Goal: Task Accomplishment & Management: Complete application form

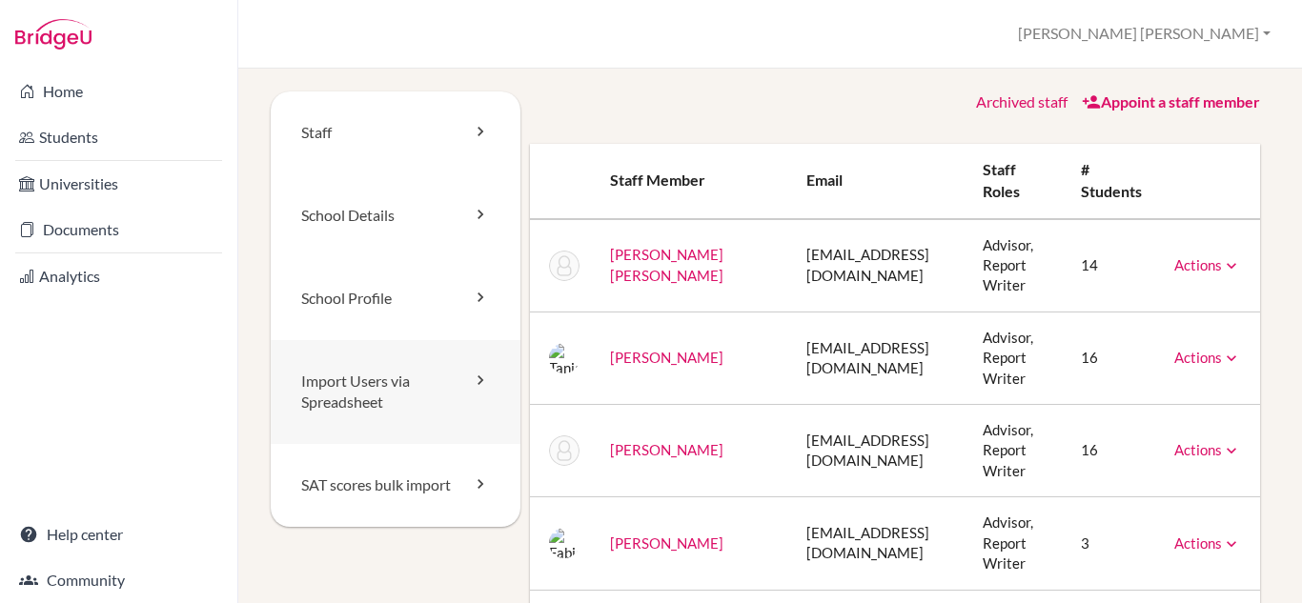
click at [367, 403] on link "Import Users via Spreadsheet" at bounding box center [396, 392] width 250 height 105
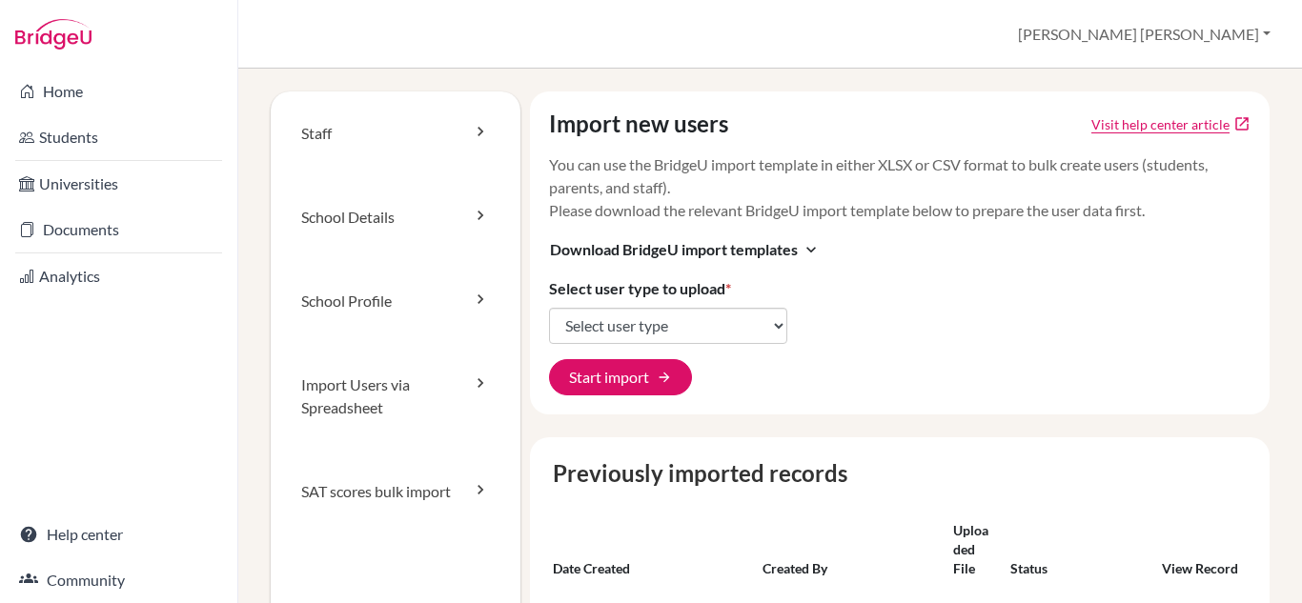
click at [96, 151] on link "Students" at bounding box center [119, 137] width 230 height 38
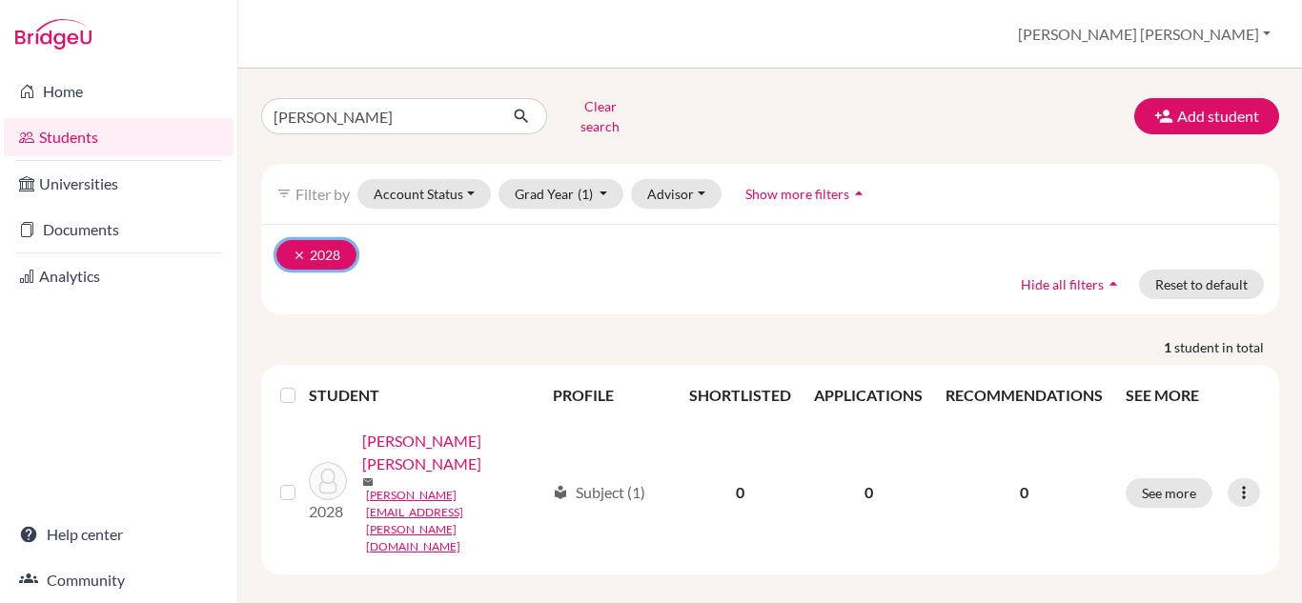
click at [293, 249] on icon "clear" at bounding box center [299, 255] width 13 height 13
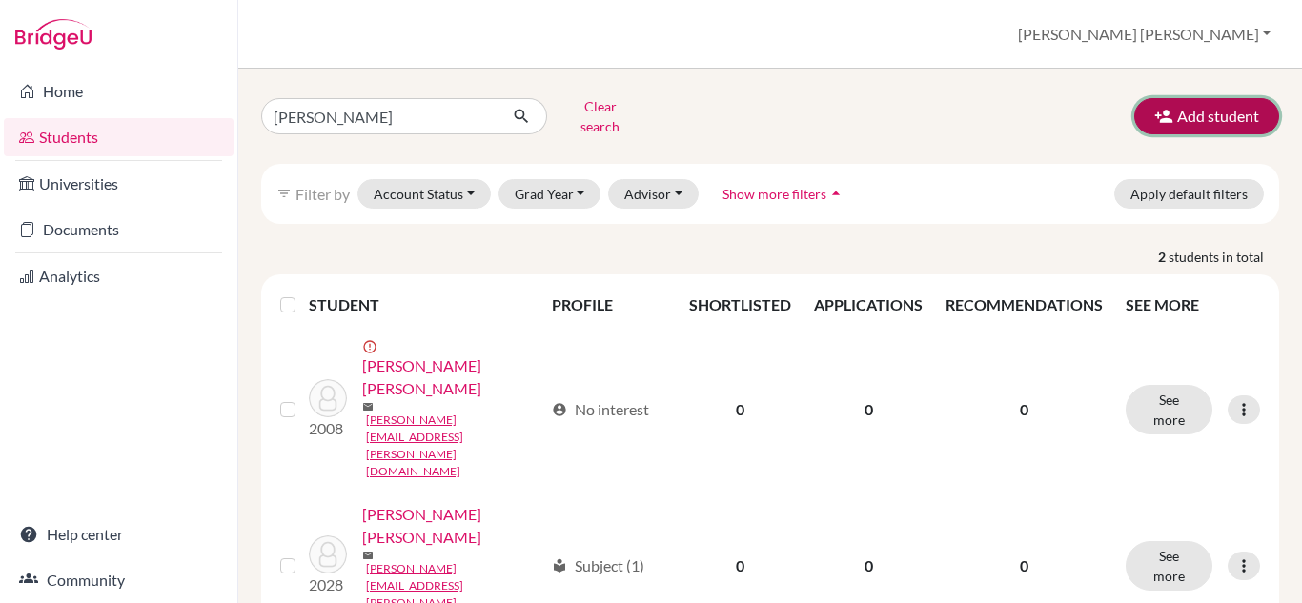
click at [1220, 102] on button "Add student" at bounding box center [1206, 116] width 145 height 36
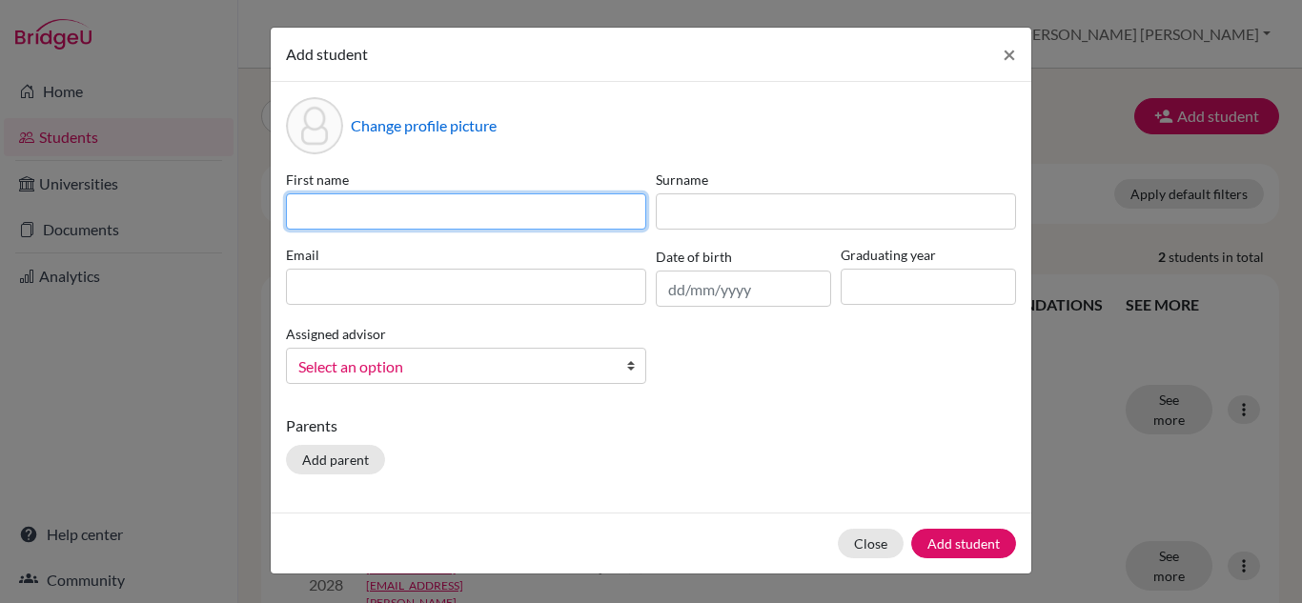
click at [506, 215] on input at bounding box center [466, 211] width 360 height 36
type input "["
type input "a"
click at [515, 226] on input "A" at bounding box center [466, 211] width 360 height 36
type input "[PERSON_NAME]"
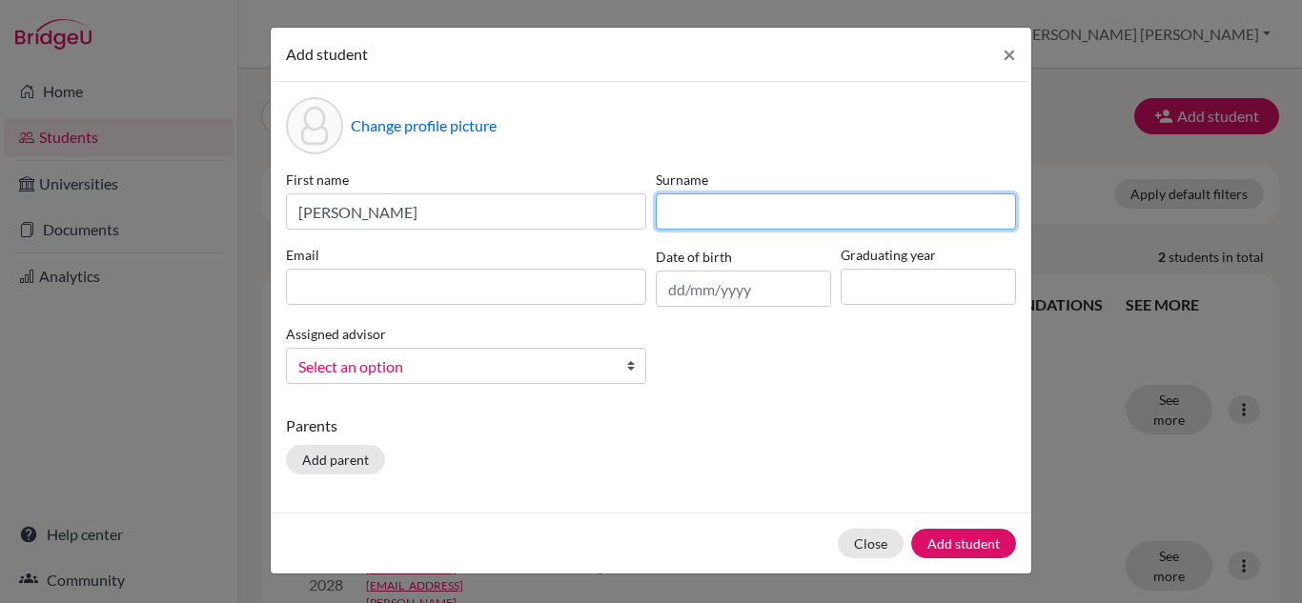
click at [709, 202] on input at bounding box center [836, 211] width 360 height 36
type input "[PERSON_NAME]"
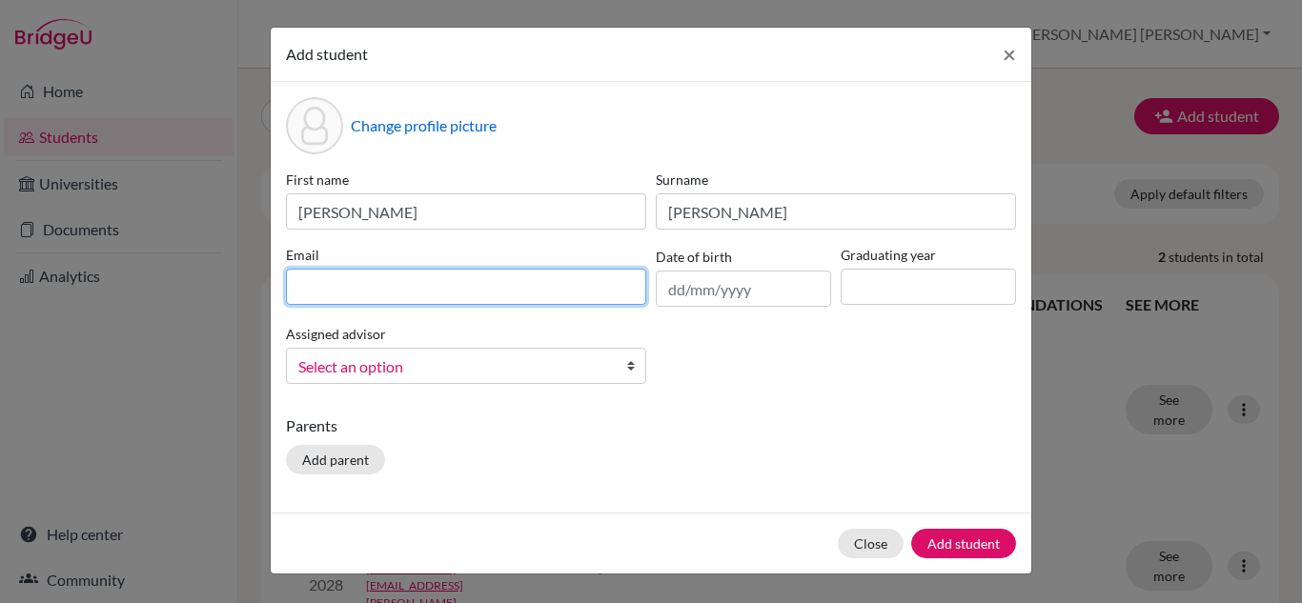
click at [431, 282] on input at bounding box center [466, 287] width 360 height 36
type input "[PERSON_NAME][EMAIL_ADDRESS][PERSON_NAME][DOMAIN_NAME]"
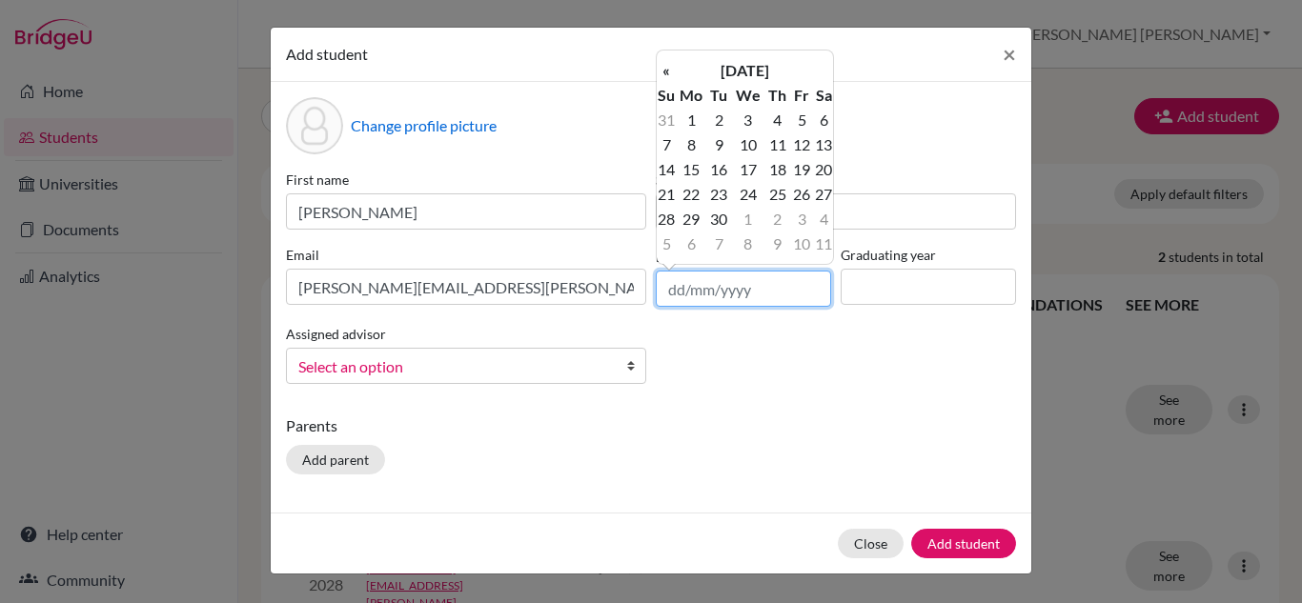
click at [683, 295] on input "text" at bounding box center [743, 289] width 175 height 36
click at [723, 77] on th "[DATE]" at bounding box center [745, 70] width 138 height 25
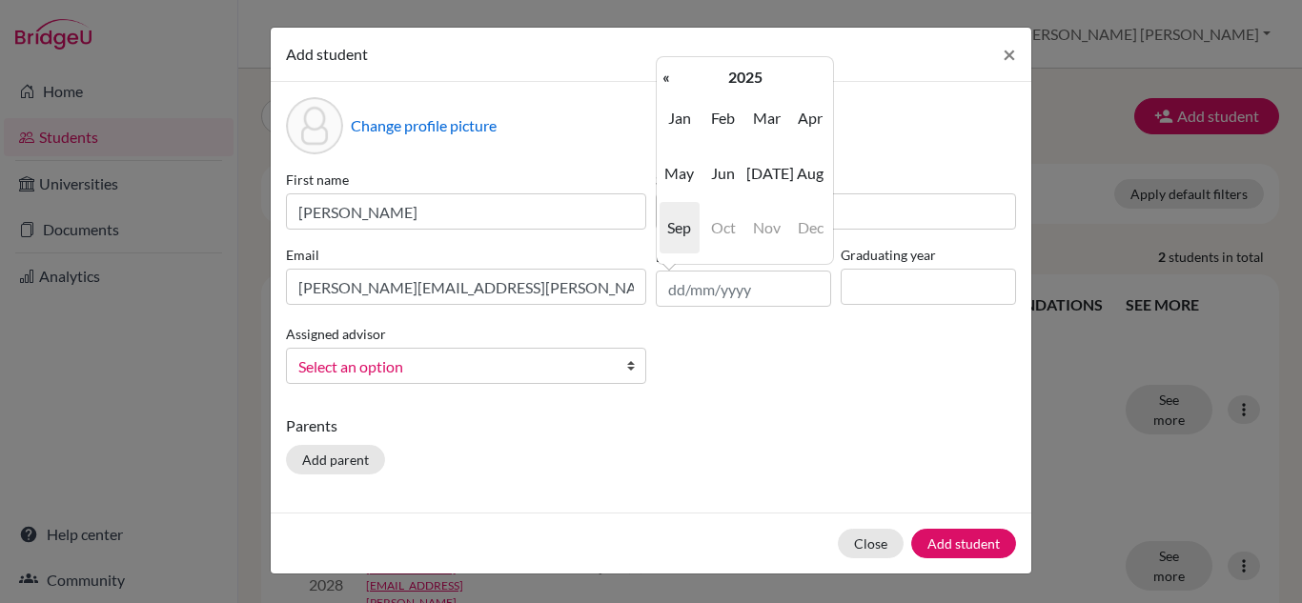
click at [723, 77] on th "2025" at bounding box center [745, 77] width 138 height 25
click at [723, 77] on th "[DATE]-[DATE]" at bounding box center [745, 77] width 138 height 25
click at [722, 114] on span "2000" at bounding box center [723, 117] width 40 height 51
click at [764, 228] on span "2009" at bounding box center [766, 227] width 40 height 51
click at [777, 120] on span "Mar" at bounding box center [766, 117] width 40 height 51
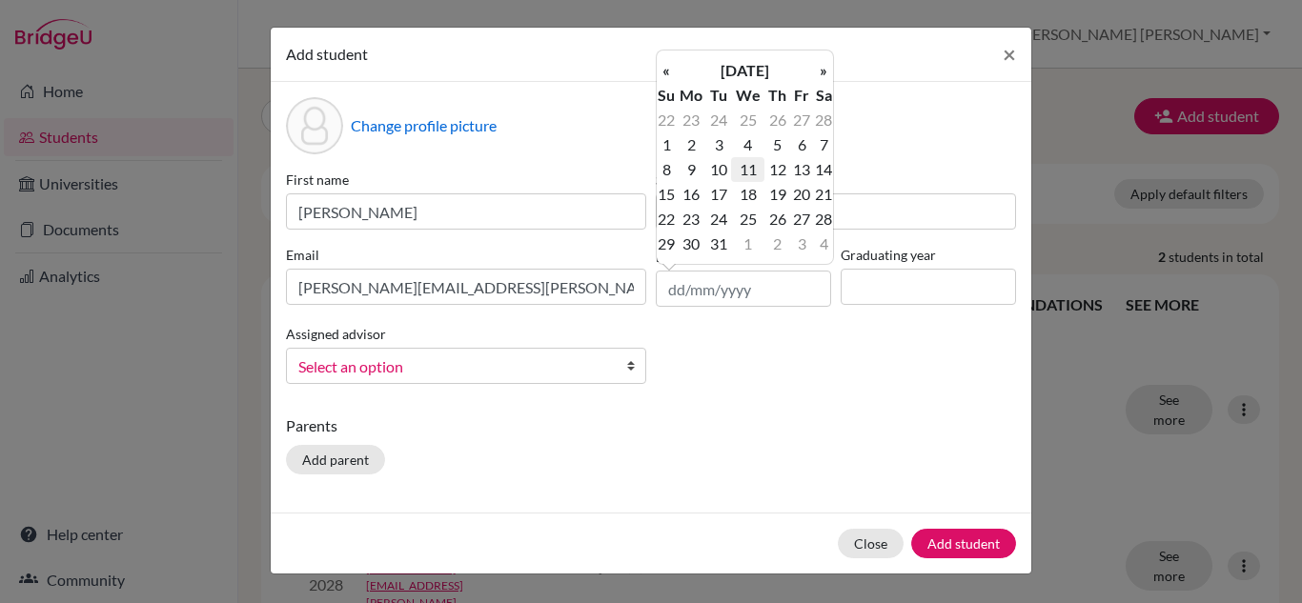
click at [749, 171] on td "11" at bounding box center [747, 169] width 33 height 25
type input "[DATE]"
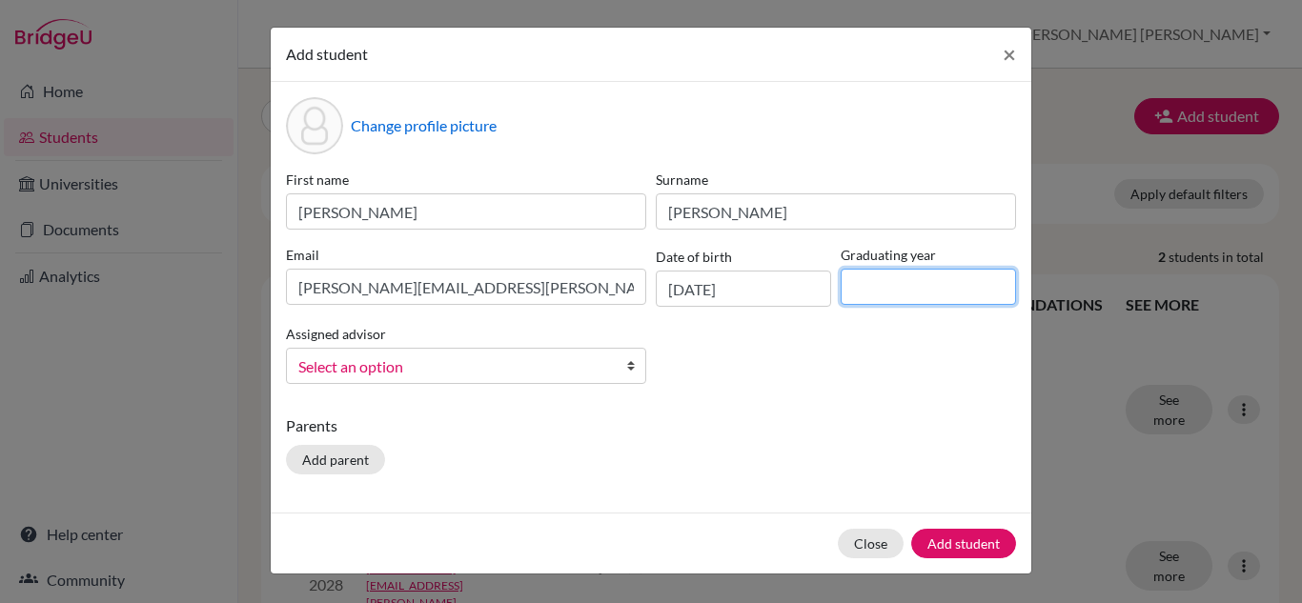
click at [867, 291] on input at bounding box center [928, 287] width 175 height 36
type input "2028"
click at [586, 355] on span "Select an option" at bounding box center [453, 367] width 311 height 25
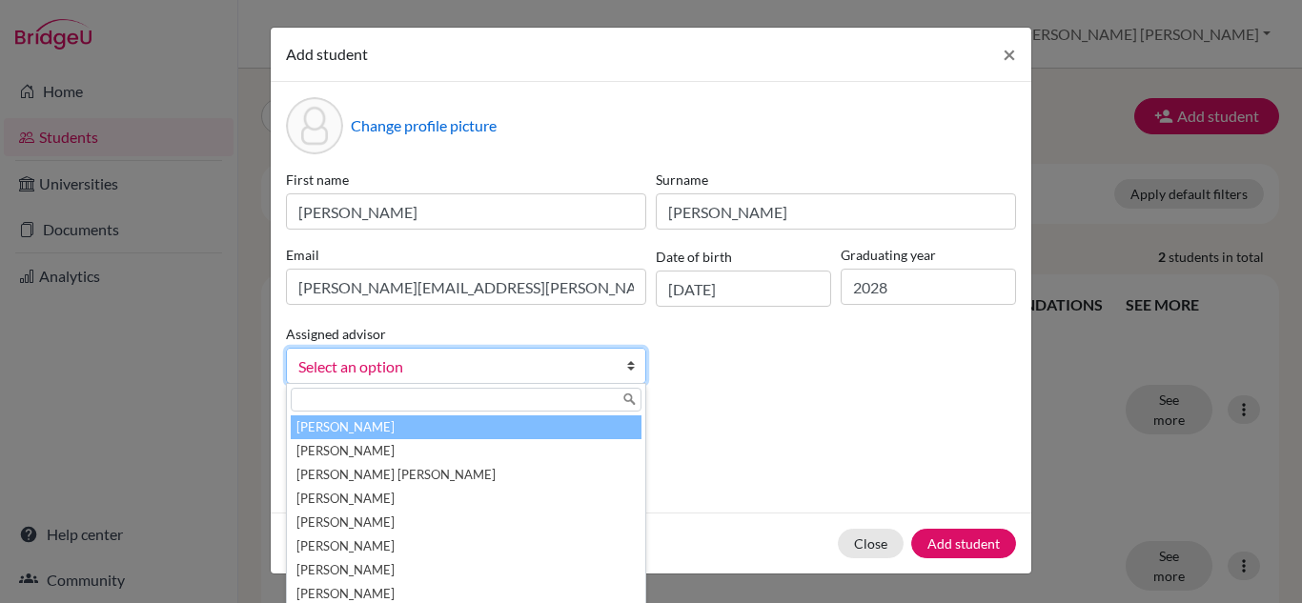
click at [586, 355] on span "Select an option" at bounding box center [453, 367] width 311 height 25
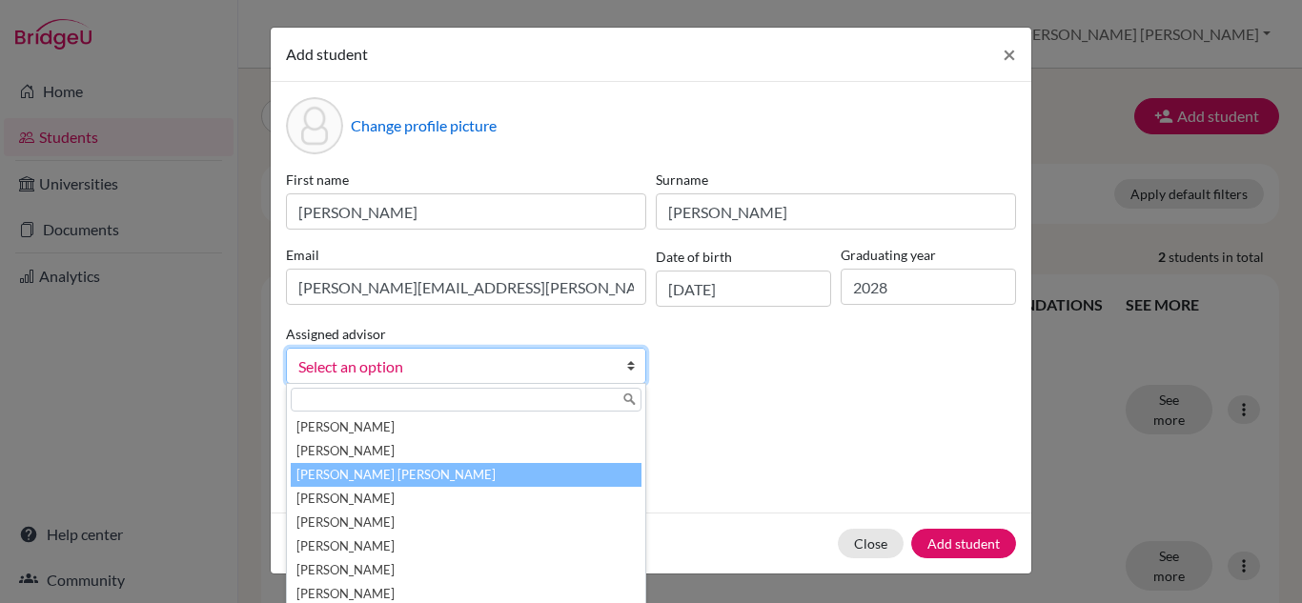
click at [496, 472] on li "[PERSON_NAME] [PERSON_NAME]" at bounding box center [466, 475] width 351 height 24
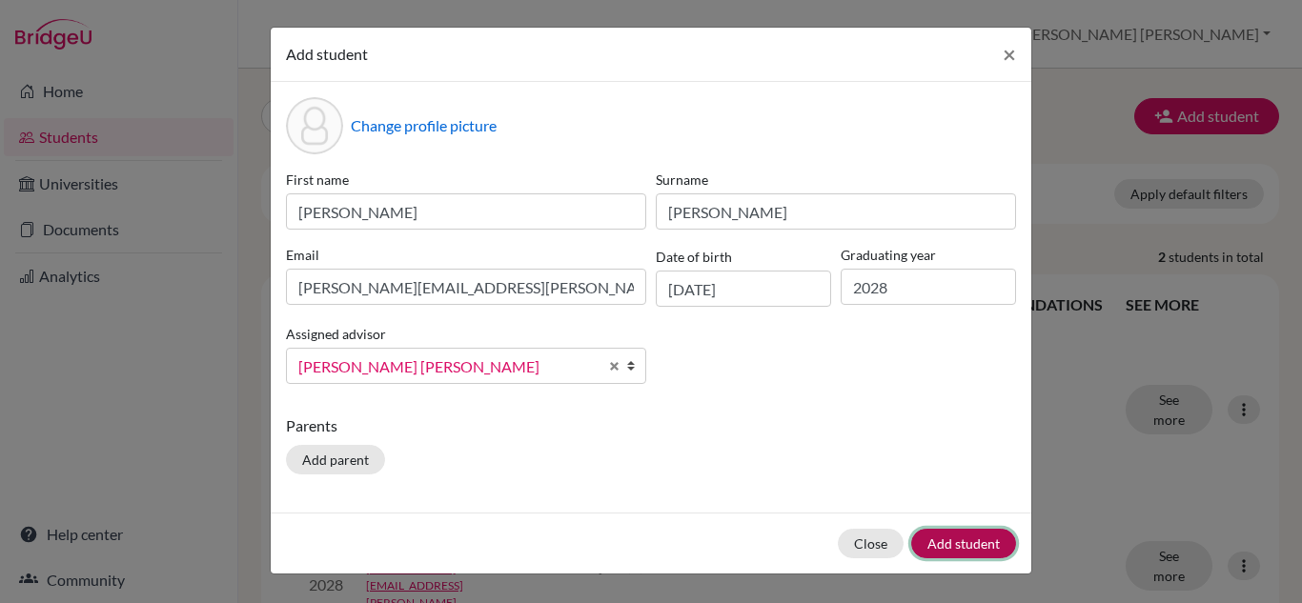
click at [961, 550] on button "Add student" at bounding box center [963, 544] width 105 height 30
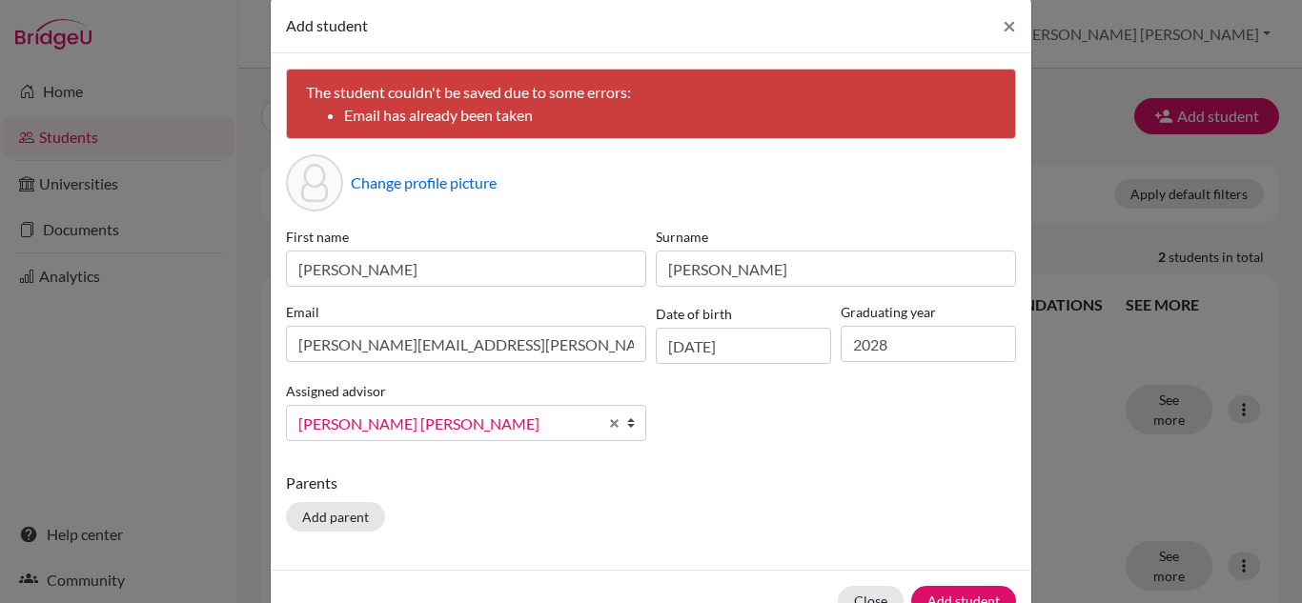
scroll to position [30, 0]
click at [992, 18] on button "×" at bounding box center [1009, 24] width 44 height 53
